Goal: Information Seeking & Learning: Learn about a topic

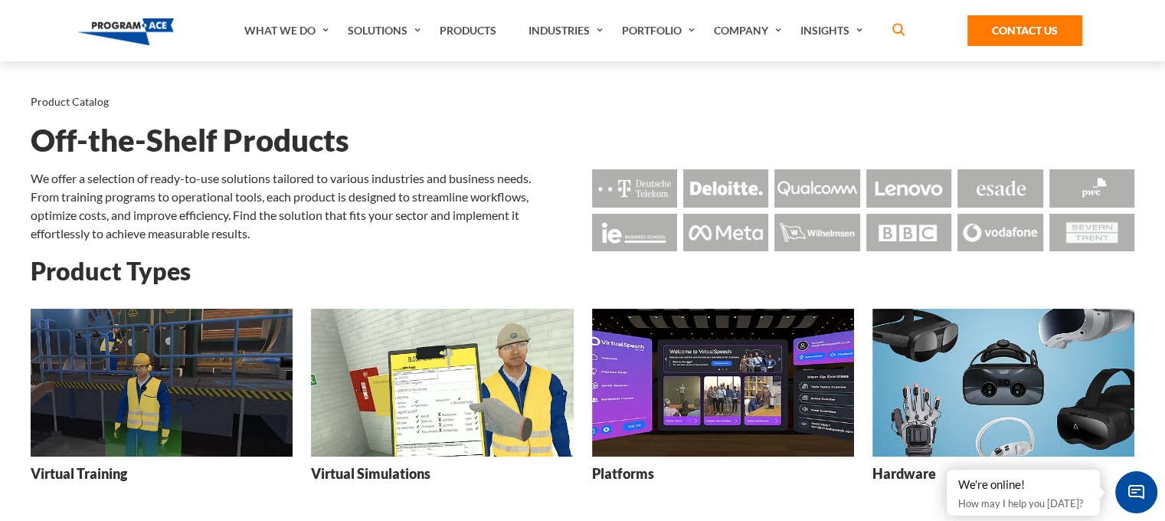
click at [154, 413] on img at bounding box center [162, 383] width 262 height 148
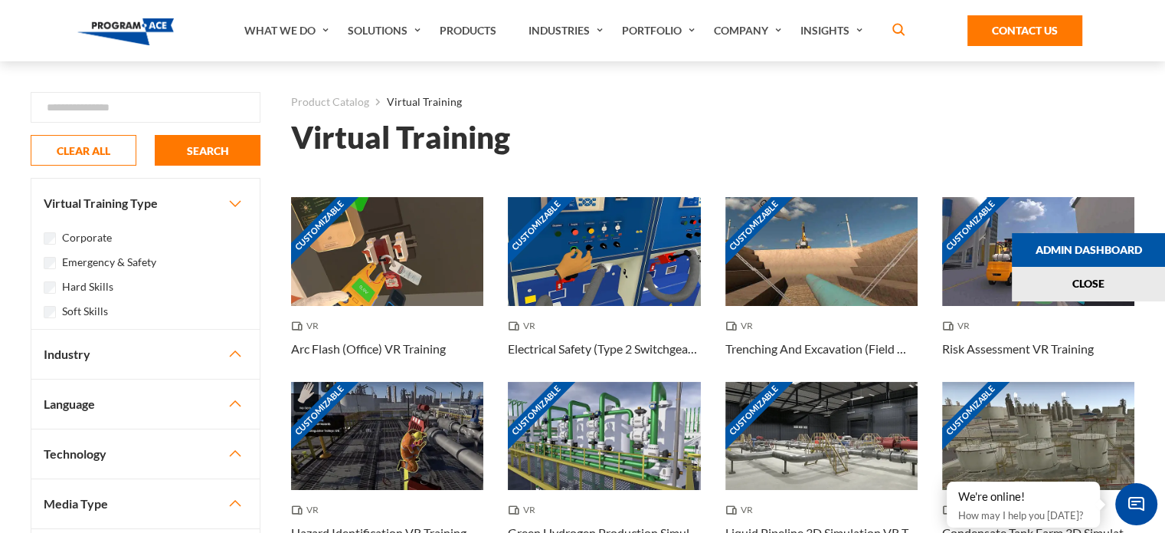
click at [80, 361] on button "Industry" at bounding box center [145, 353] width 228 height 49
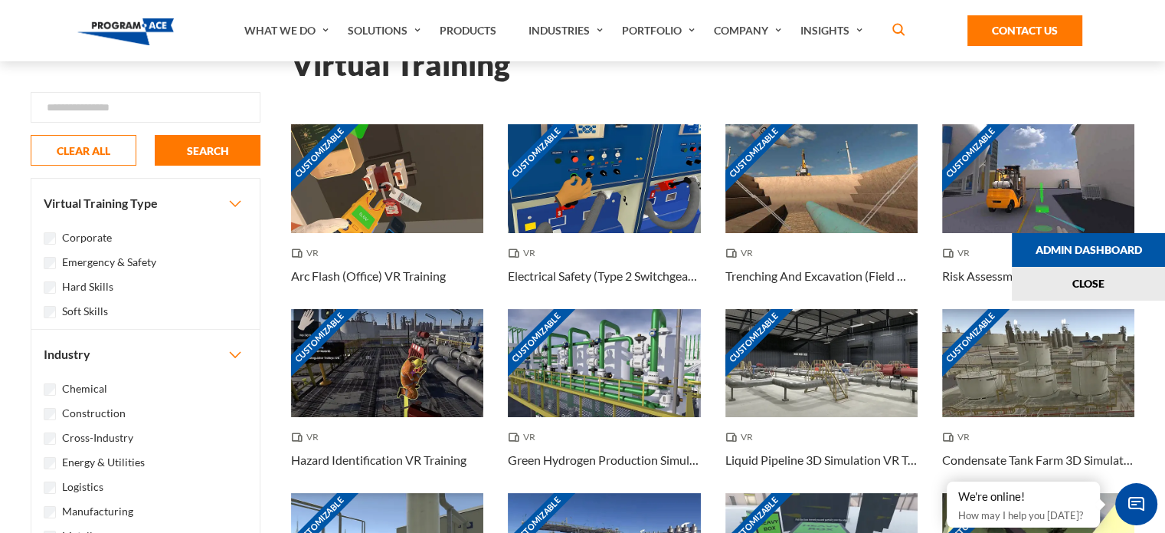
scroll to position [74, 0]
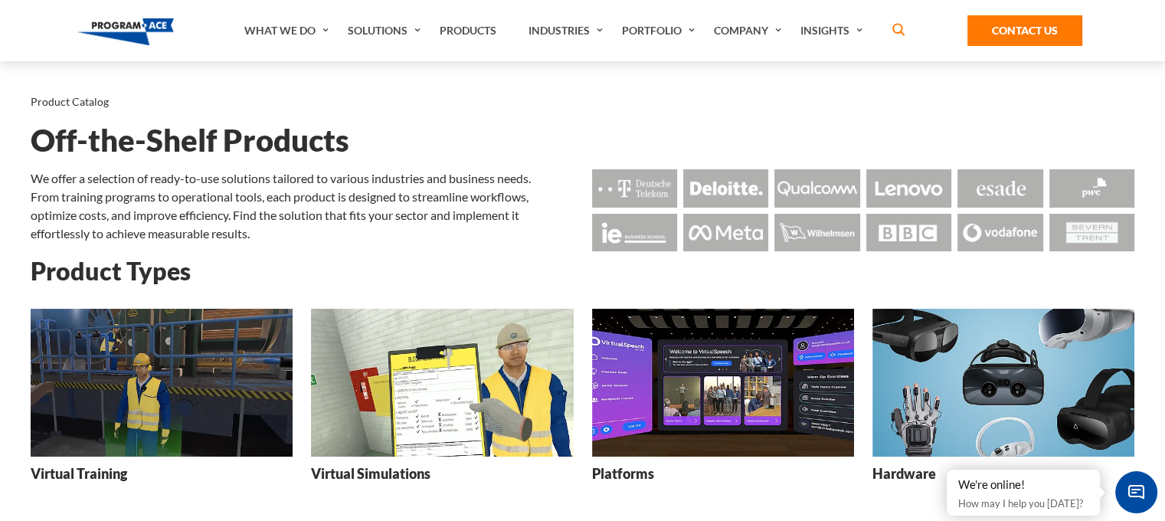
click at [429, 353] on img at bounding box center [442, 383] width 262 height 148
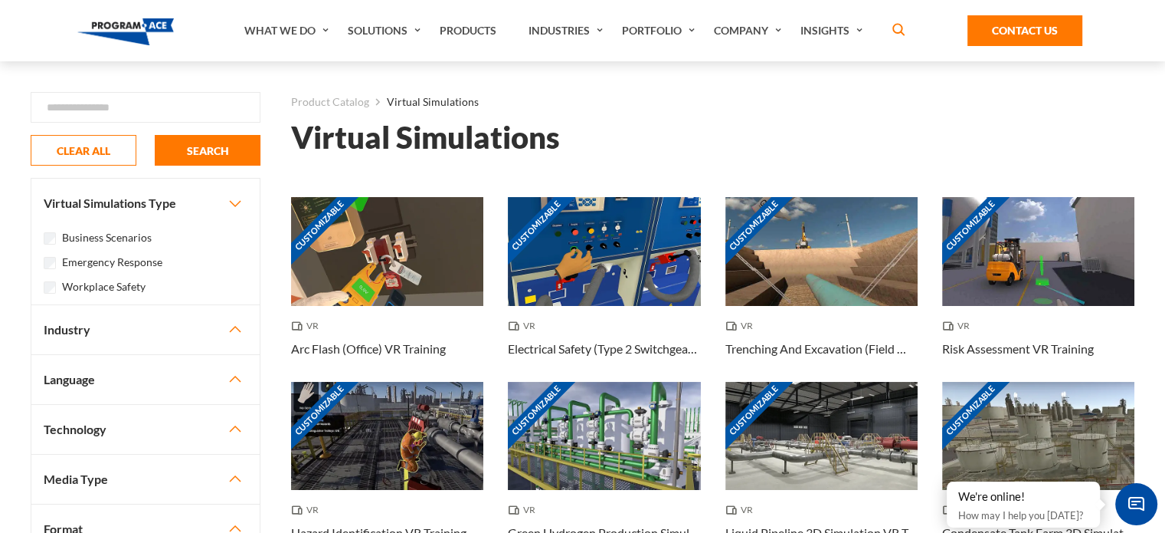
click at [85, 343] on button "Industry" at bounding box center [145, 329] width 228 height 49
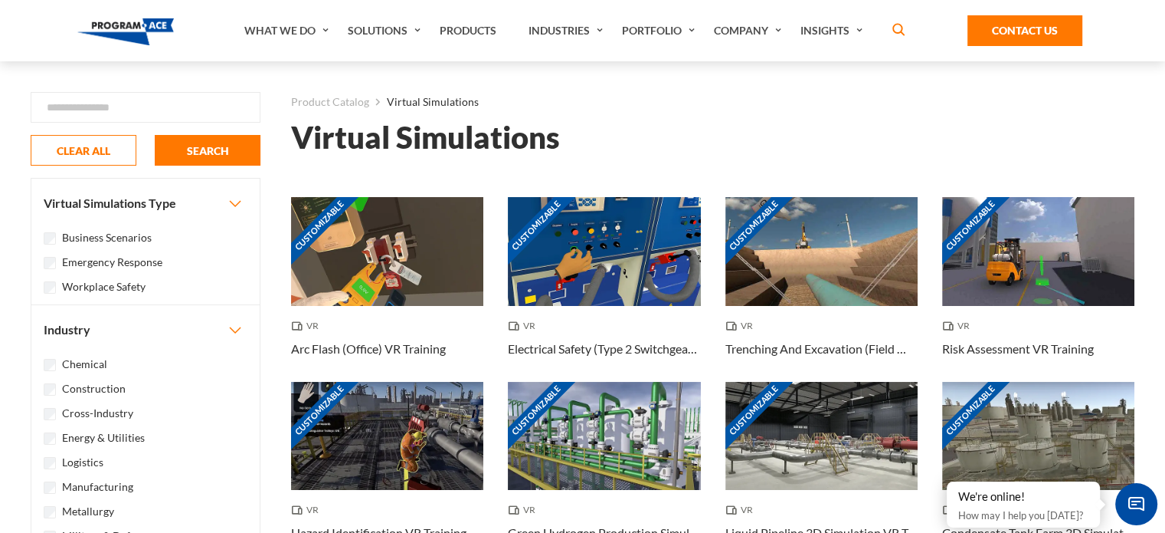
click at [57, 444] on div "Energy & Utilities" at bounding box center [146, 437] width 204 height 18
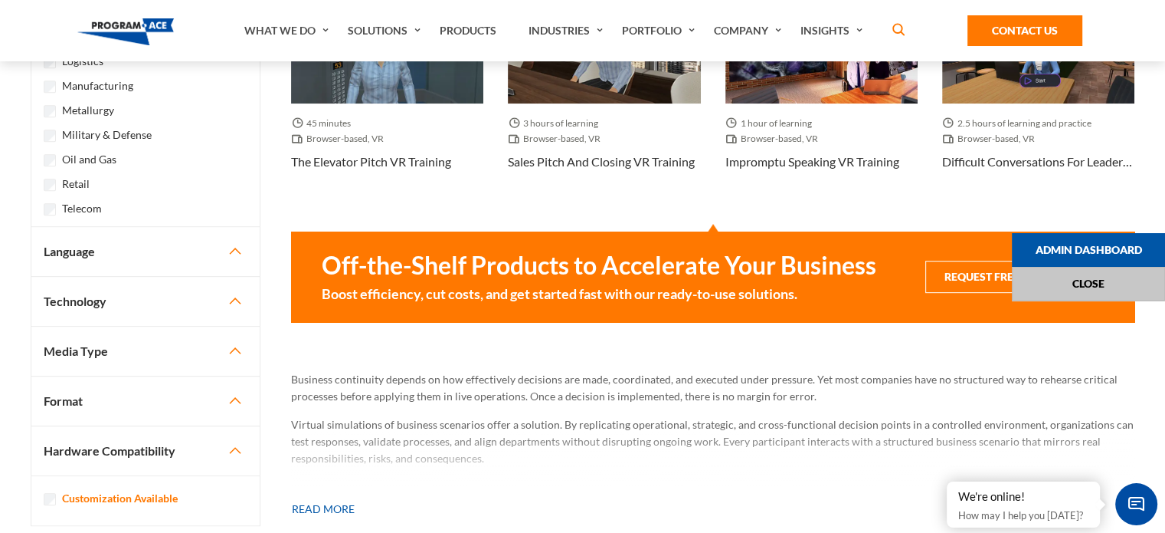
scroll to position [690, 0]
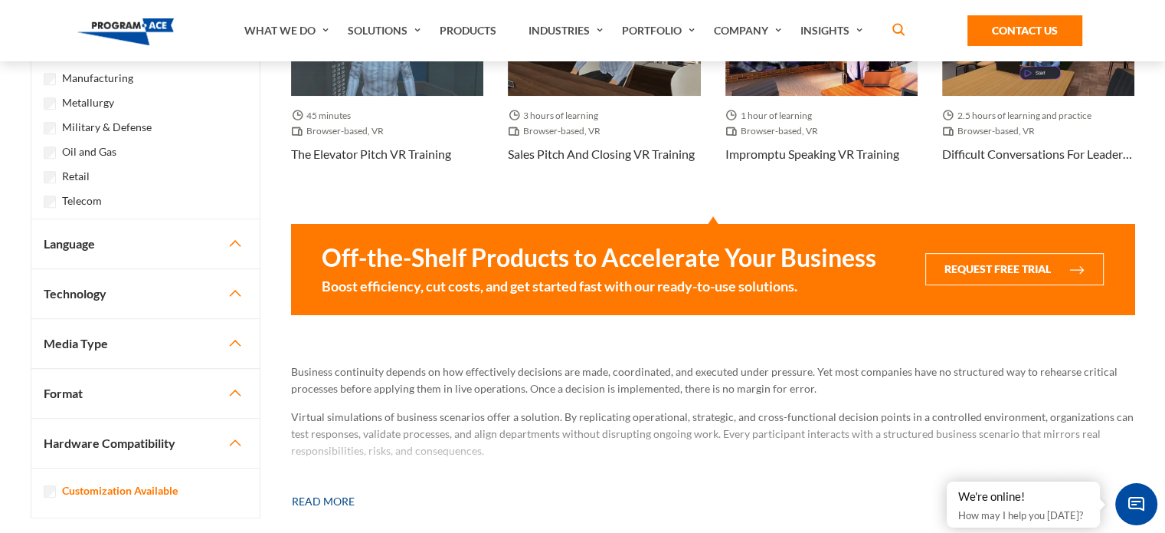
click at [334, 505] on button "Read more" at bounding box center [323, 501] width 64 height 34
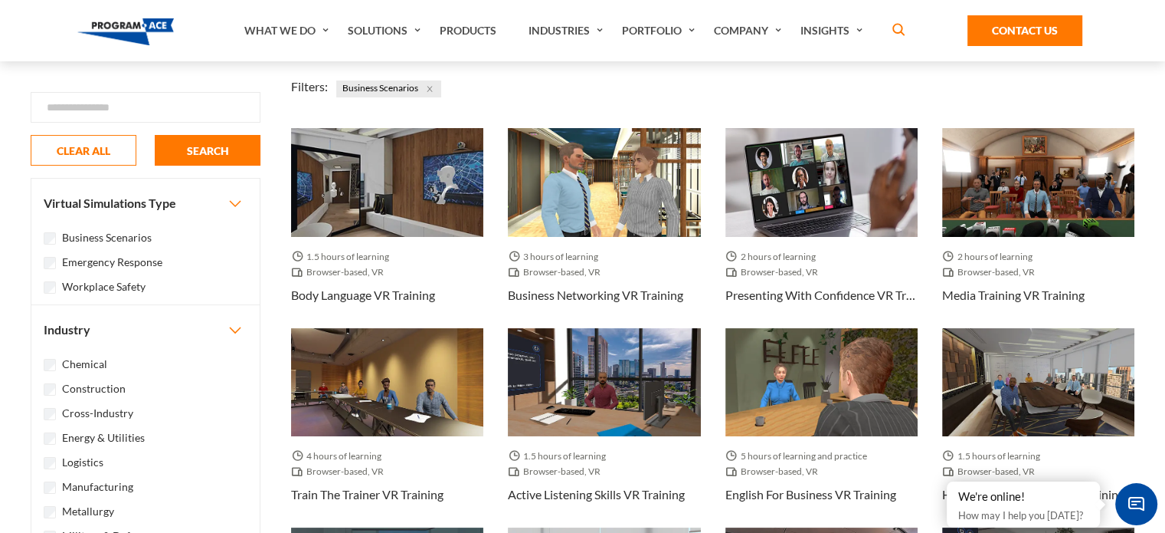
scroll to position [0, 0]
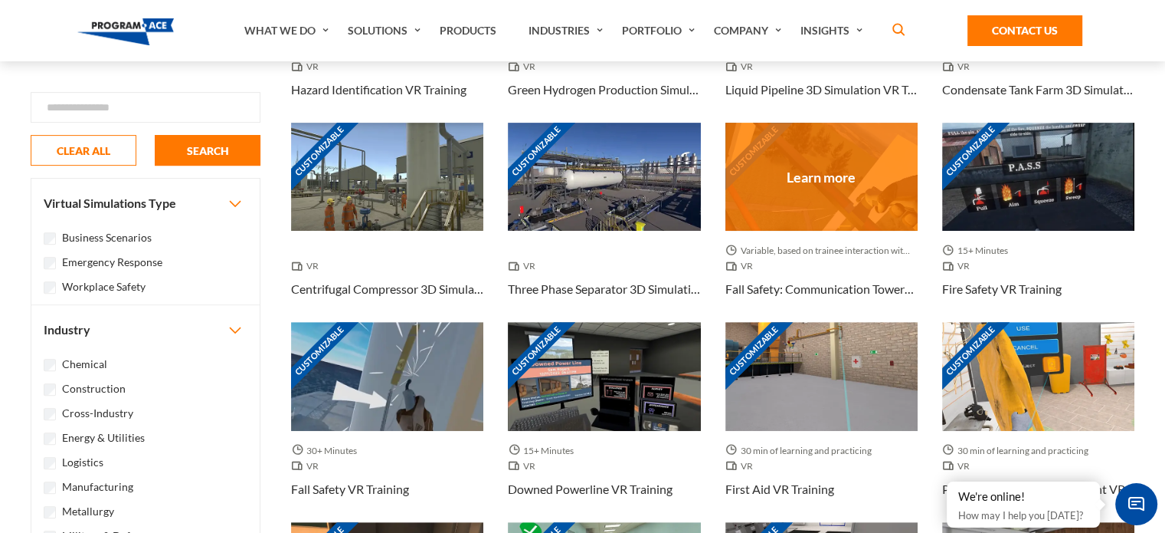
scroll to position [556, 0]
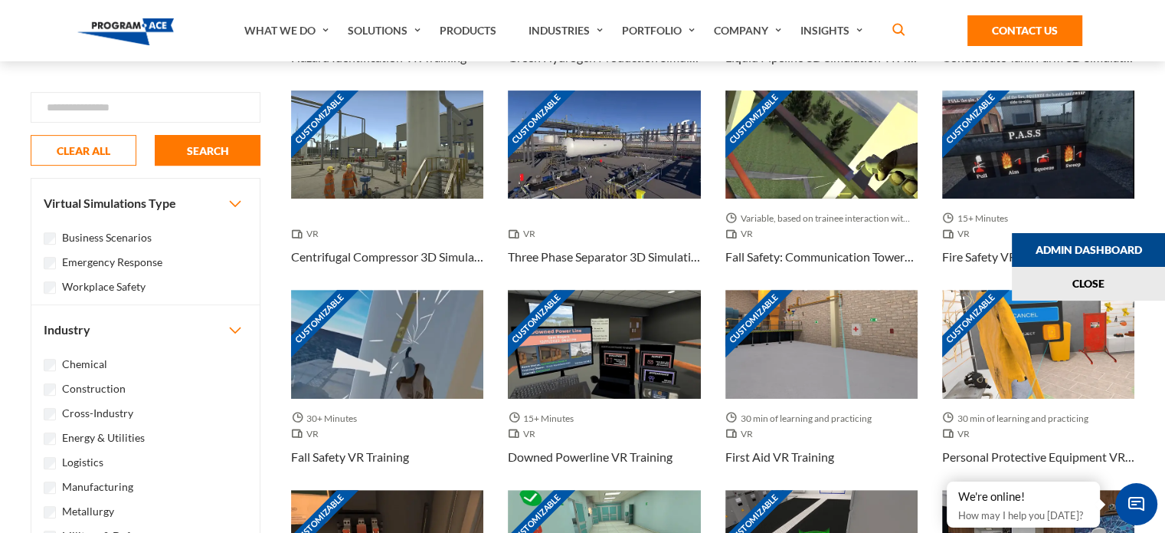
click at [1082, 245] on link "Admin Dashboard" at bounding box center [1088, 250] width 153 height 34
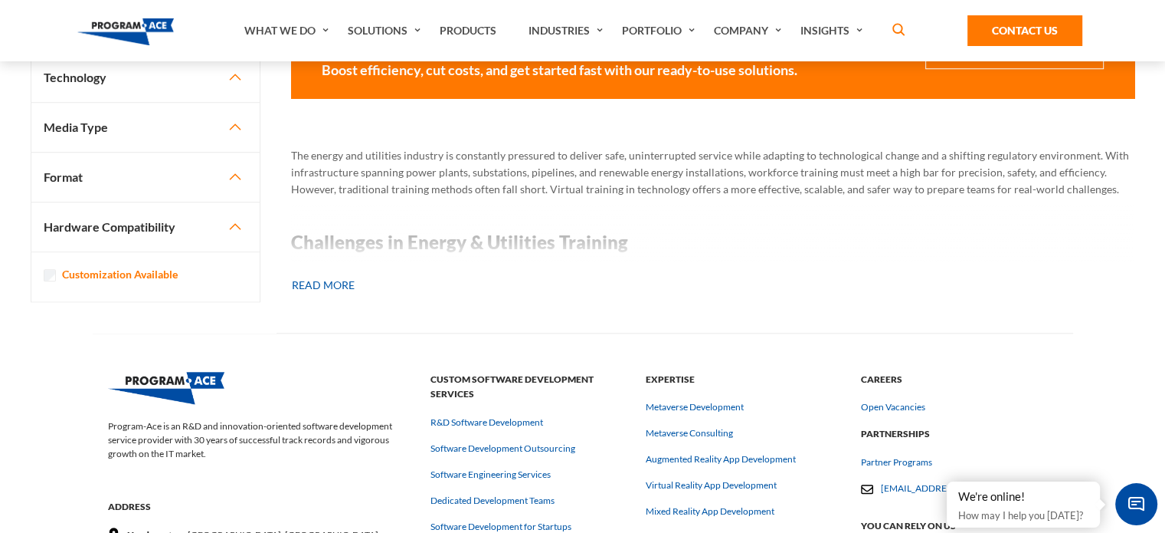
scroll to position [1332, 0]
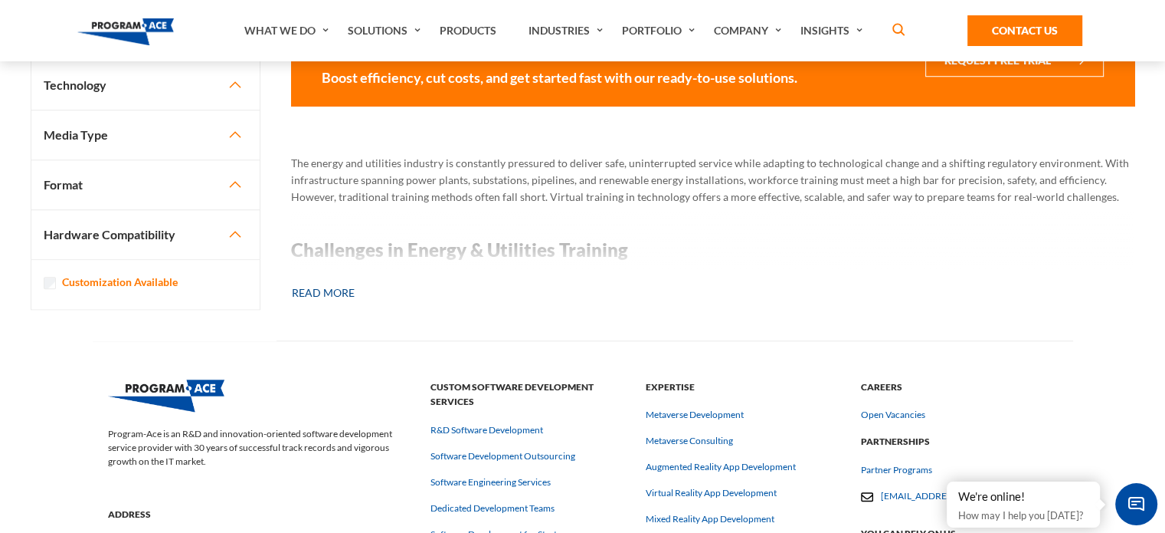
click at [330, 292] on button "Read more" at bounding box center [323, 293] width 64 height 34
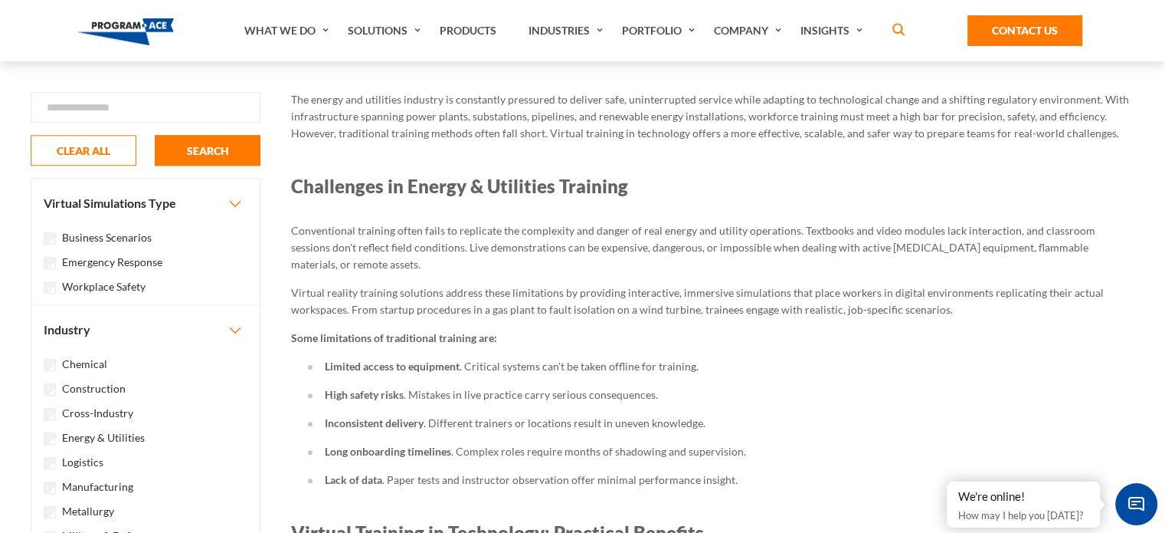
scroll to position [1397, 0]
